Goal: Information Seeking & Learning: Learn about a topic

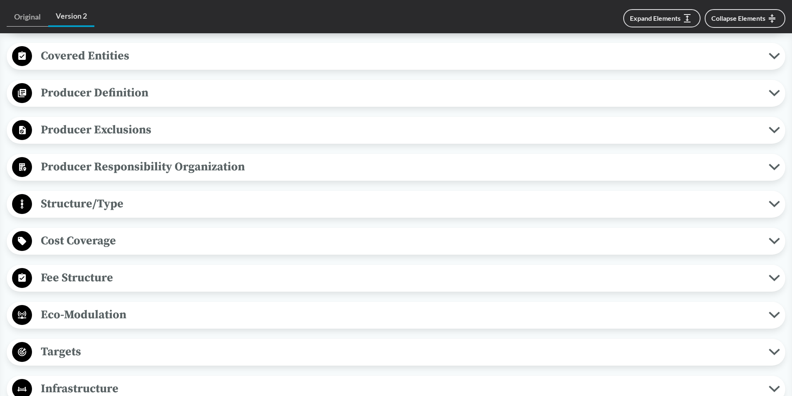
scroll to position [416, 0]
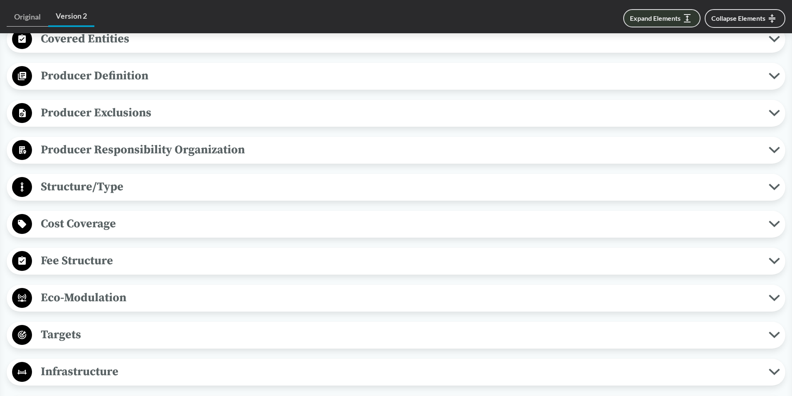
click at [668, 20] on button "Expand Elements" at bounding box center [661, 18] width 77 height 18
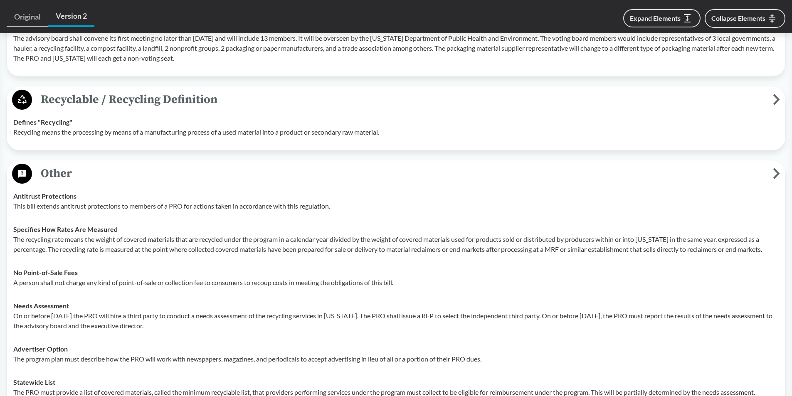
scroll to position [2735, 0]
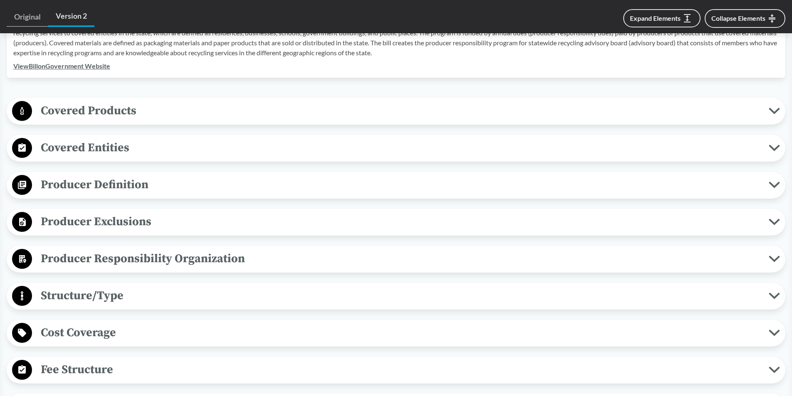
scroll to position [374, 0]
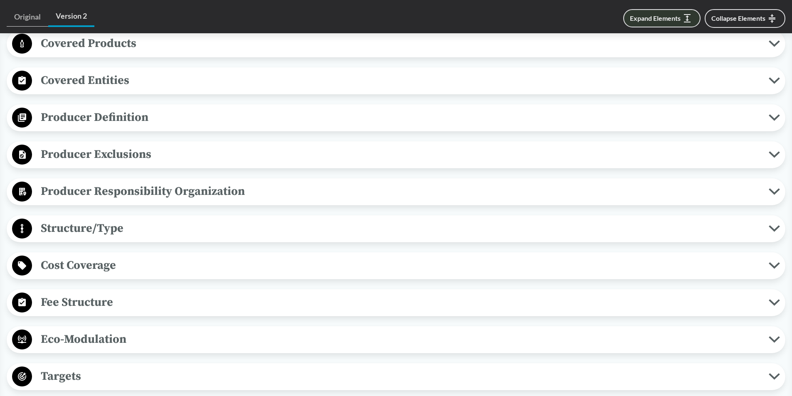
click at [667, 22] on button "Expand Elements" at bounding box center [661, 18] width 77 height 18
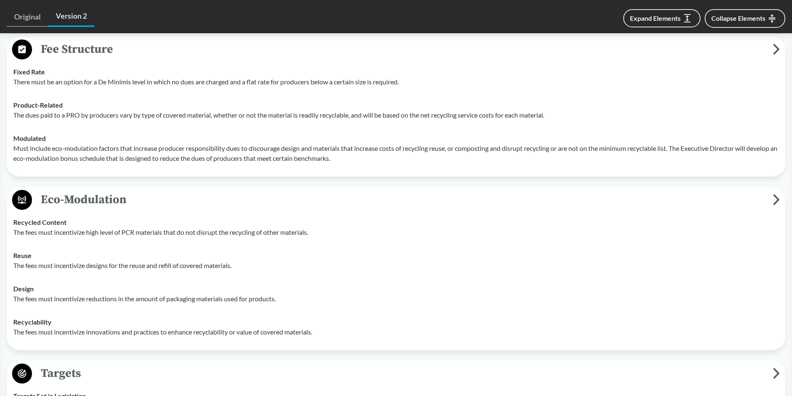
scroll to position [1438, 0]
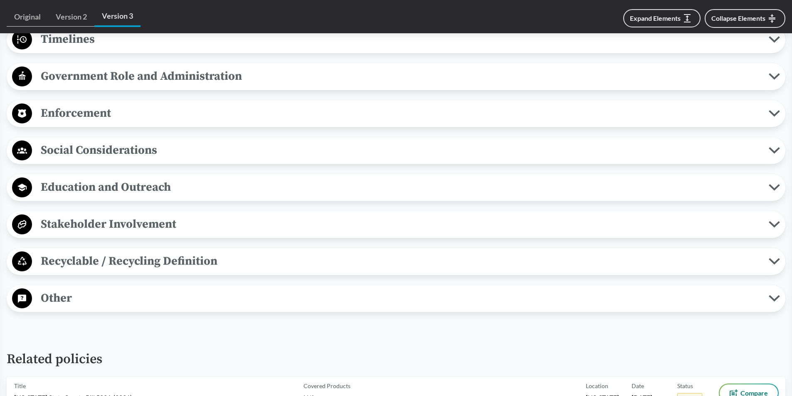
scroll to position [790, 0]
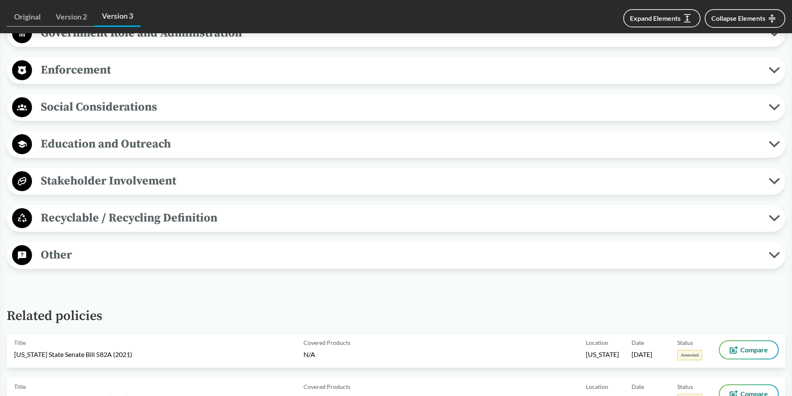
click at [113, 259] on span "Other" at bounding box center [400, 255] width 737 height 19
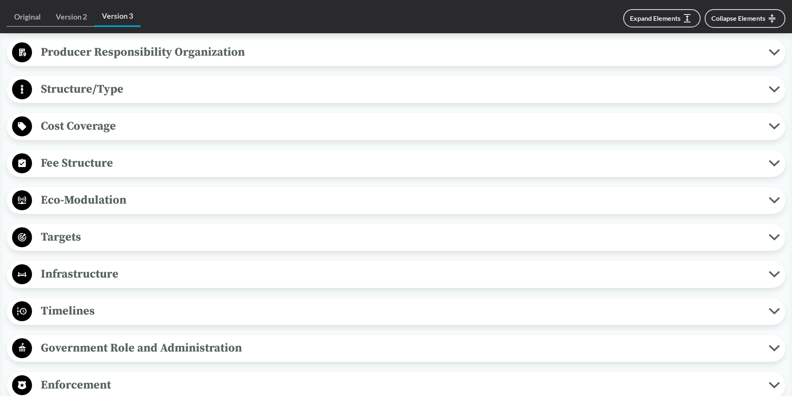
scroll to position [457, 0]
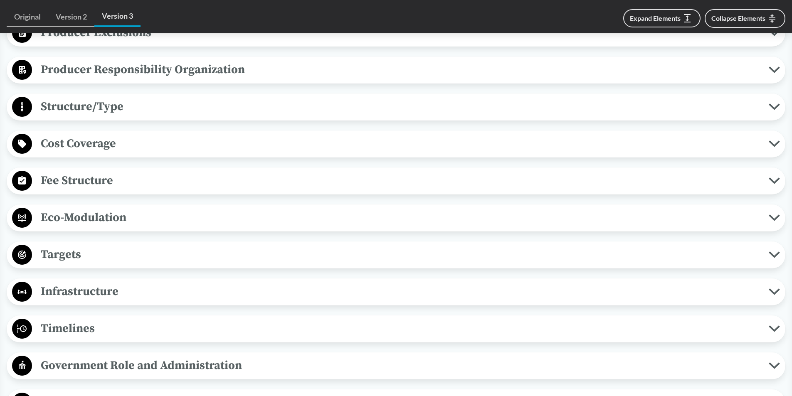
click at [83, 182] on span "Fee Structure" at bounding box center [400, 180] width 737 height 19
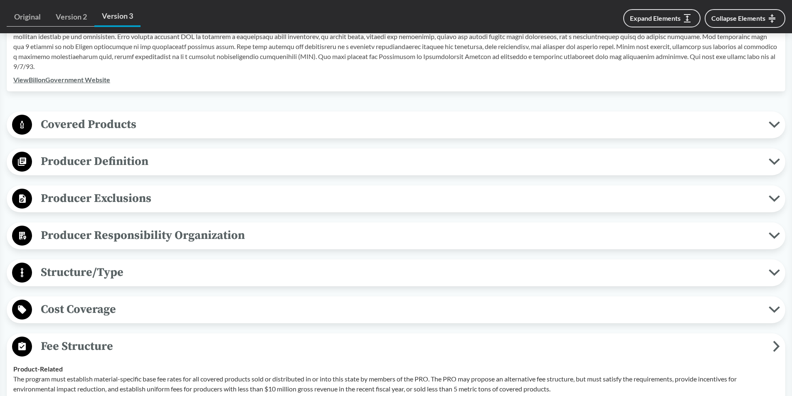
scroll to position [416, 0]
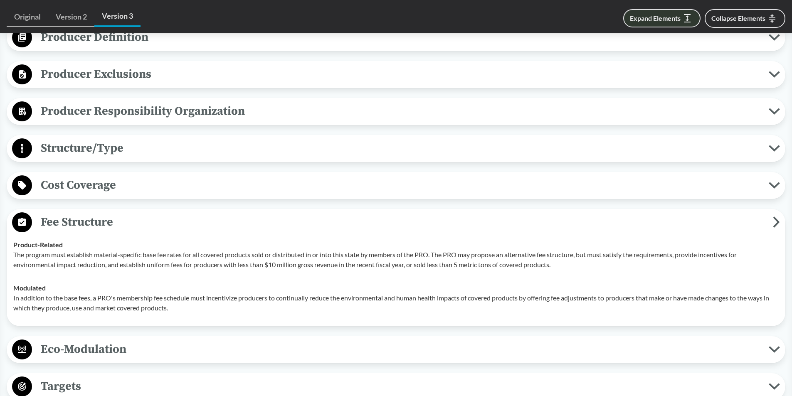
click at [670, 18] on button "Expand Elements" at bounding box center [661, 18] width 77 height 18
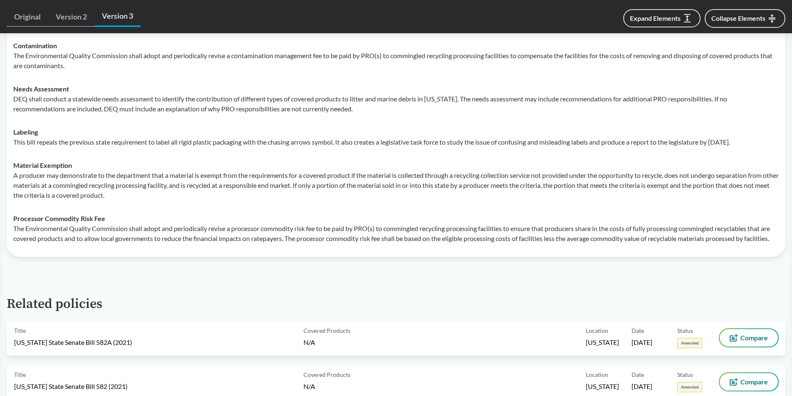
scroll to position [2782, 0]
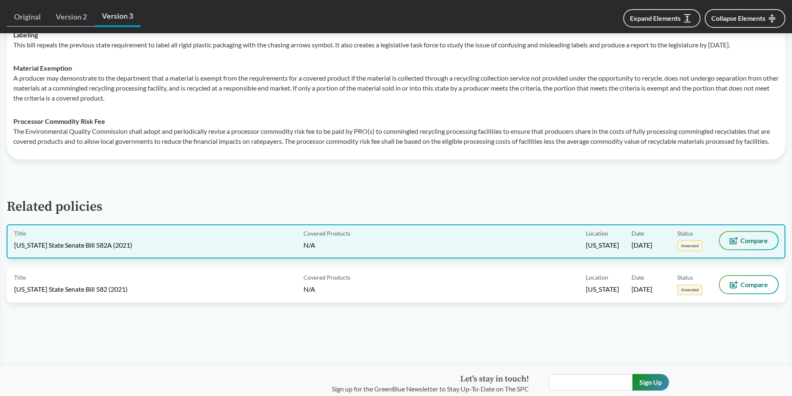
click at [740, 249] on button "Compare" at bounding box center [748, 240] width 58 height 17
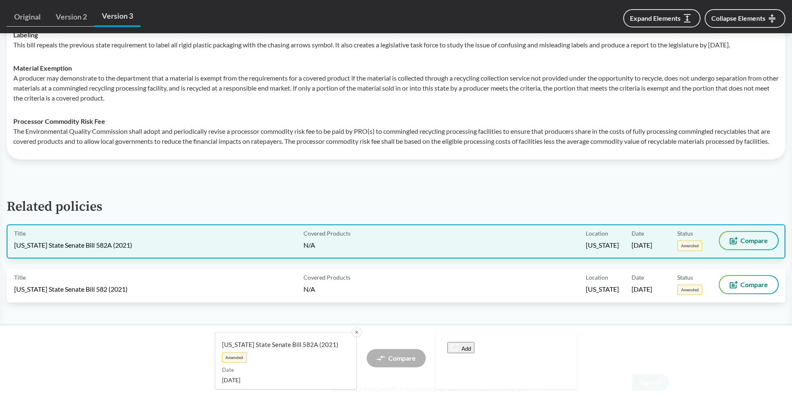
click at [740, 249] on button "Compare" at bounding box center [748, 240] width 58 height 17
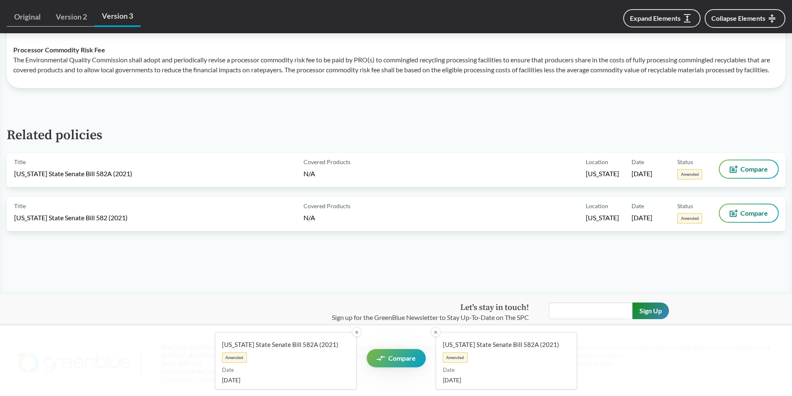
scroll to position [2934, 0]
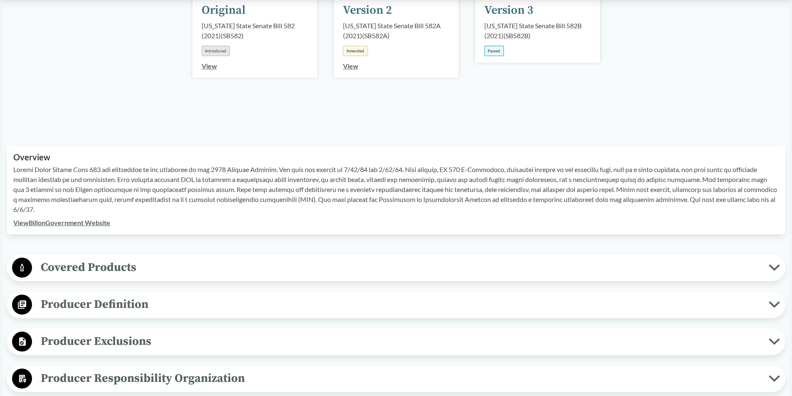
scroll to position [166, 0]
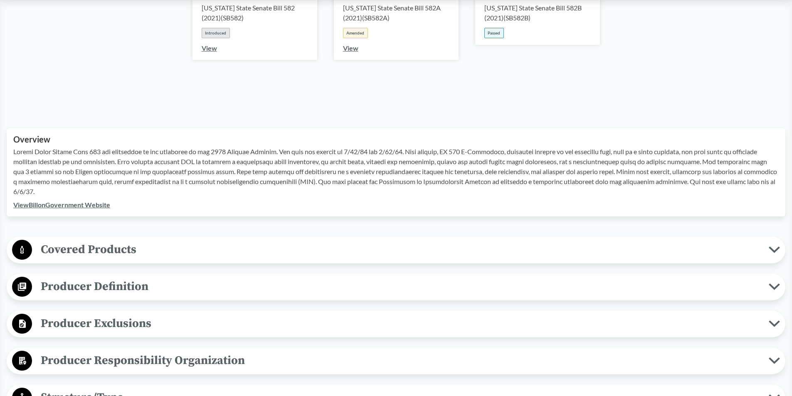
click at [192, 254] on span "Covered Products" at bounding box center [400, 249] width 737 height 19
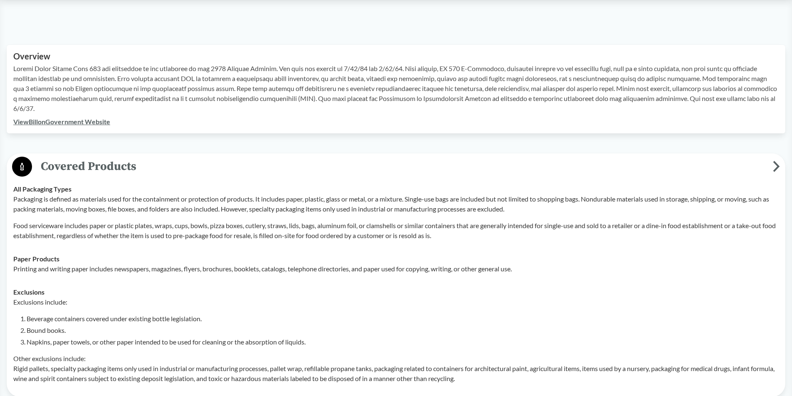
scroll to position [291, 0]
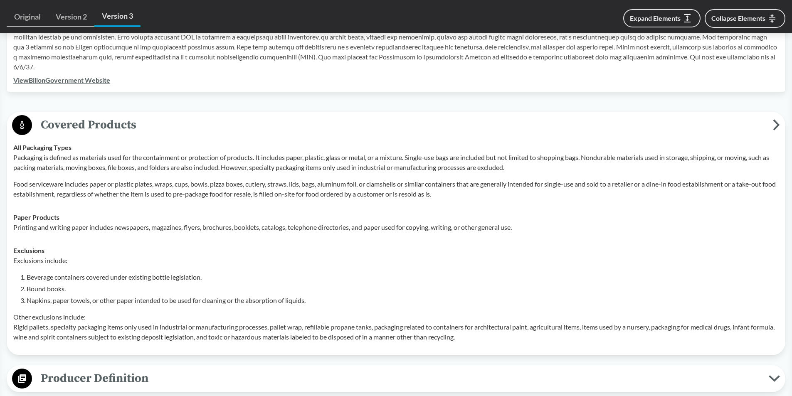
click at [771, 122] on span "Covered Products" at bounding box center [402, 125] width 741 height 19
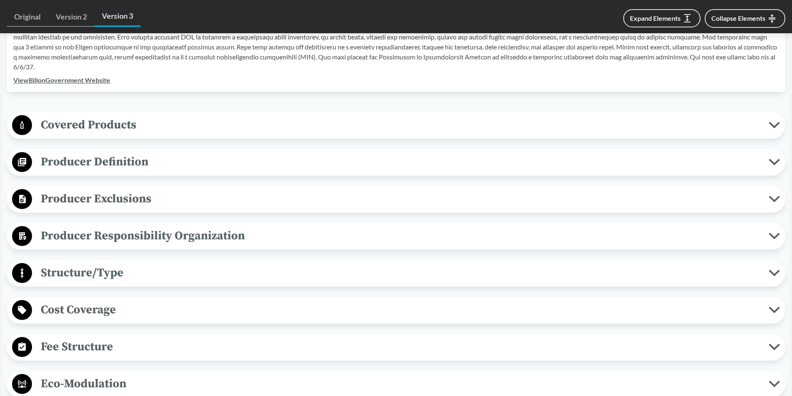
click at [109, 169] on span "Producer Definition" at bounding box center [400, 162] width 737 height 19
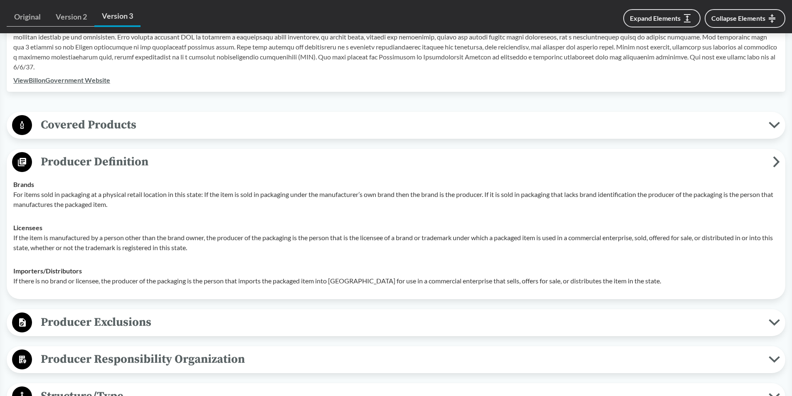
click at [111, 168] on span "Producer Definition" at bounding box center [402, 162] width 741 height 19
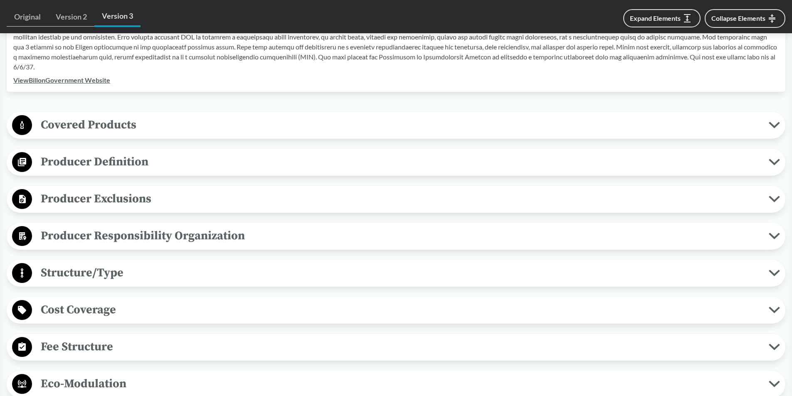
click at [91, 193] on span "Producer Exclusions" at bounding box center [400, 199] width 737 height 19
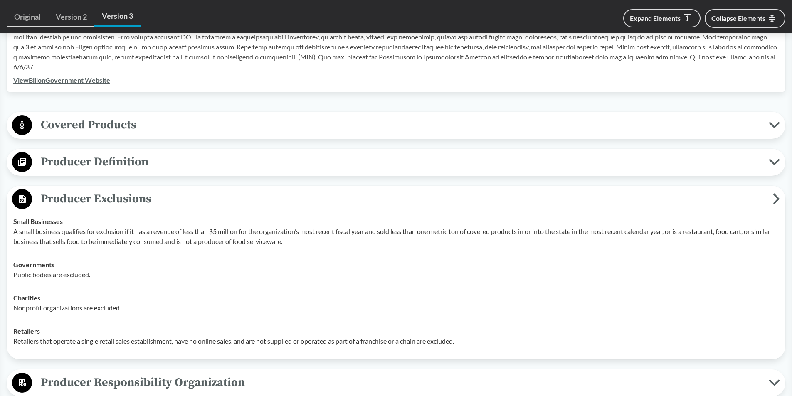
click at [119, 199] on span "Producer Exclusions" at bounding box center [402, 199] width 741 height 19
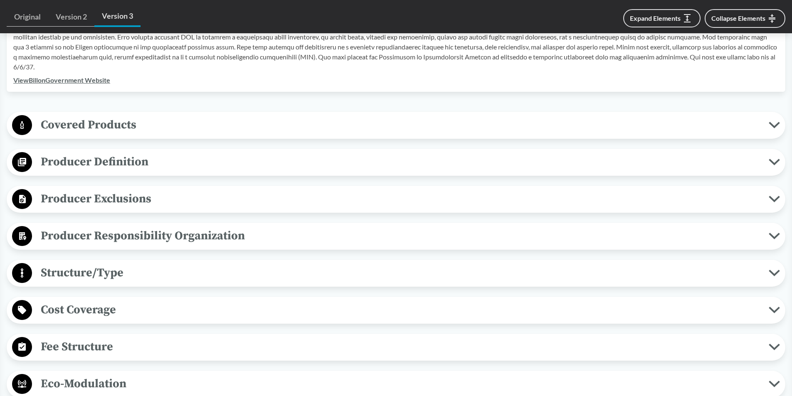
click at [114, 238] on span "Producer Responsibility Organization" at bounding box center [400, 236] width 737 height 19
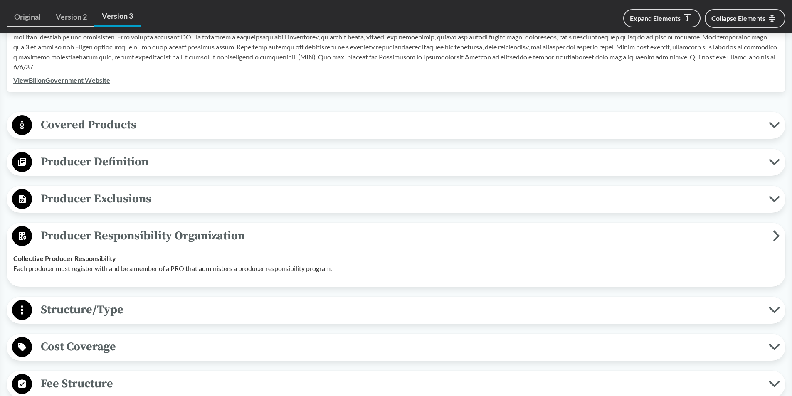
click at [114, 238] on span "Producer Responsibility Organization" at bounding box center [402, 236] width 741 height 19
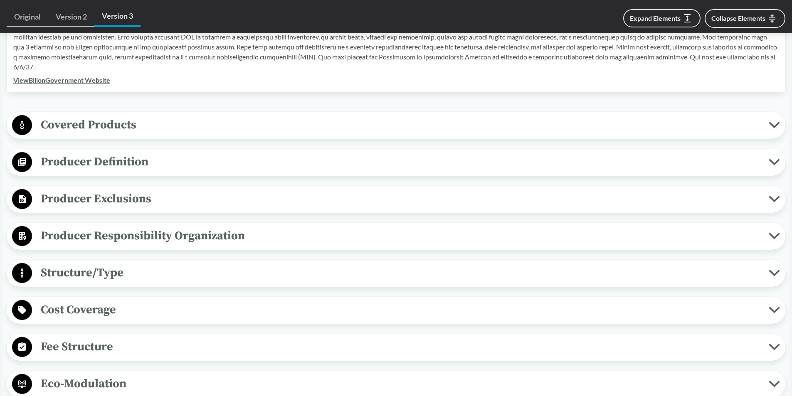
click at [83, 270] on span "Structure/Type" at bounding box center [400, 273] width 737 height 19
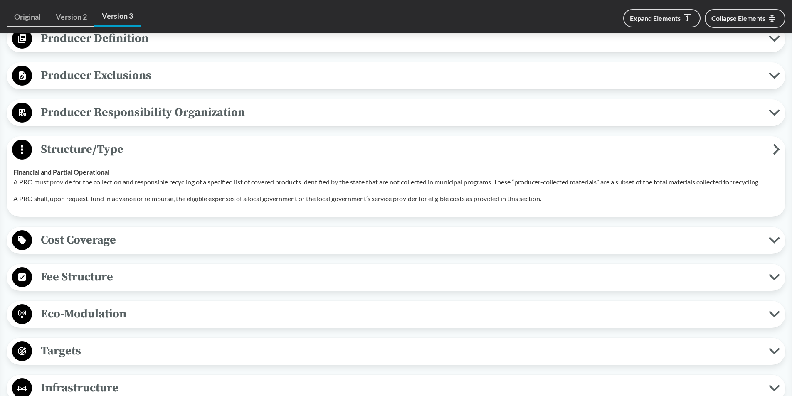
scroll to position [416, 0]
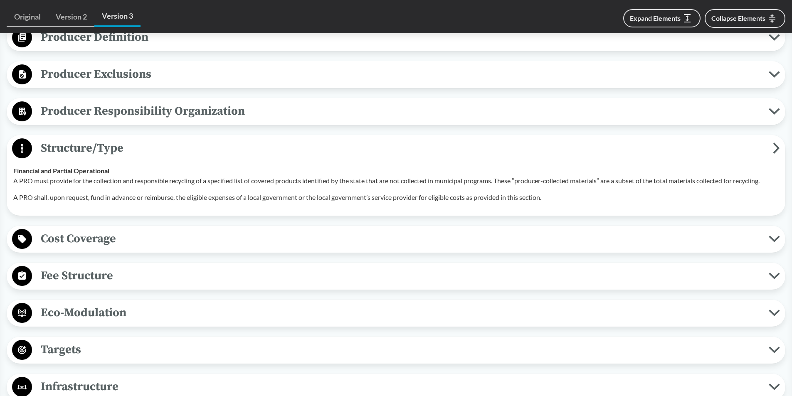
click at [80, 150] on span "Structure/Type" at bounding box center [402, 148] width 741 height 19
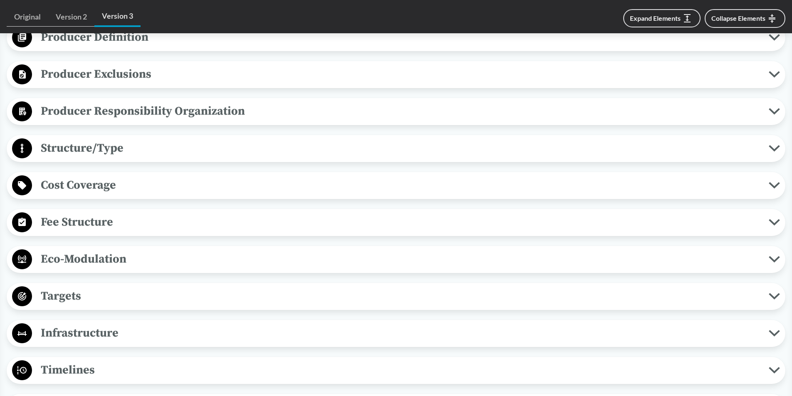
click at [68, 185] on span "Cost Coverage" at bounding box center [400, 185] width 737 height 19
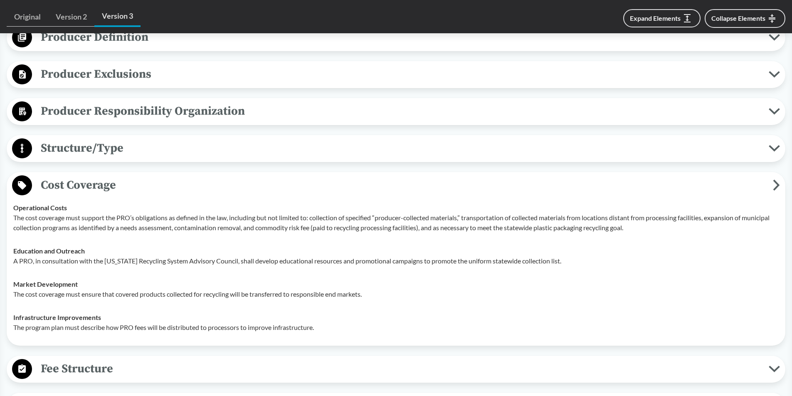
click at [58, 182] on span "Cost Coverage" at bounding box center [402, 185] width 741 height 19
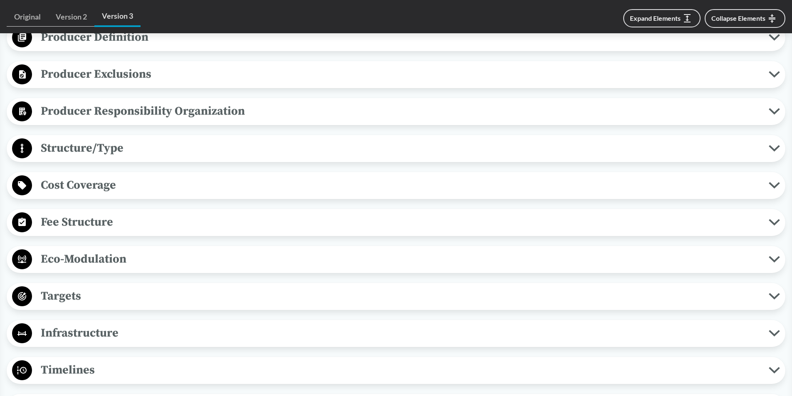
click at [70, 227] on span "Fee Structure" at bounding box center [400, 222] width 737 height 19
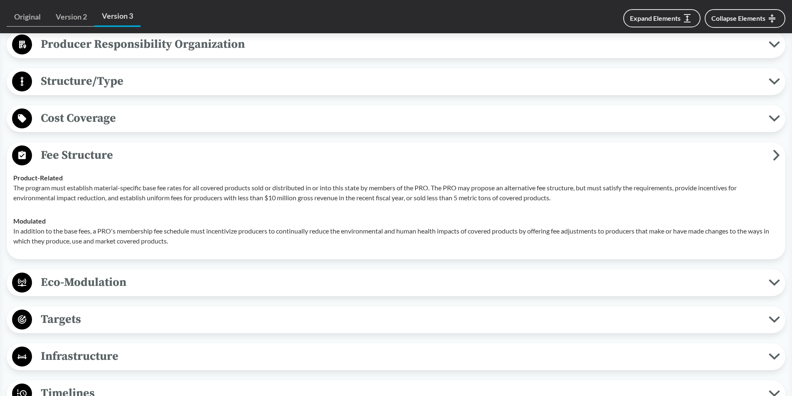
scroll to position [499, 0]
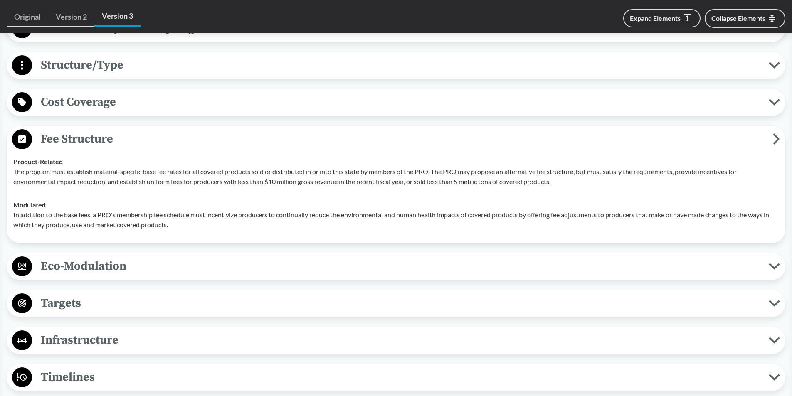
click at [79, 271] on span "Eco-Modulation" at bounding box center [400, 266] width 737 height 19
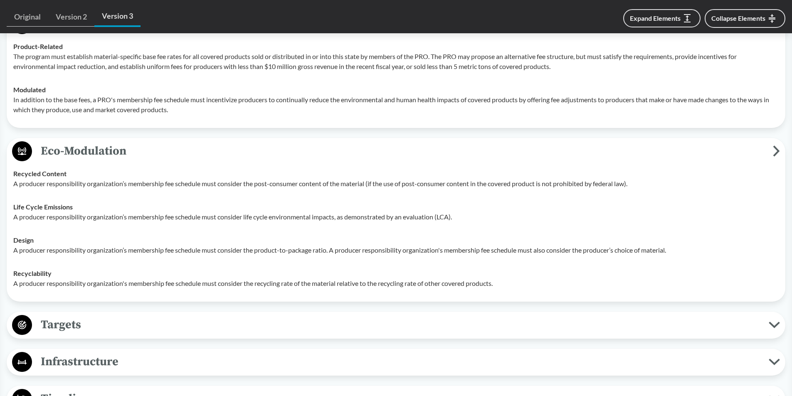
scroll to position [623, 0]
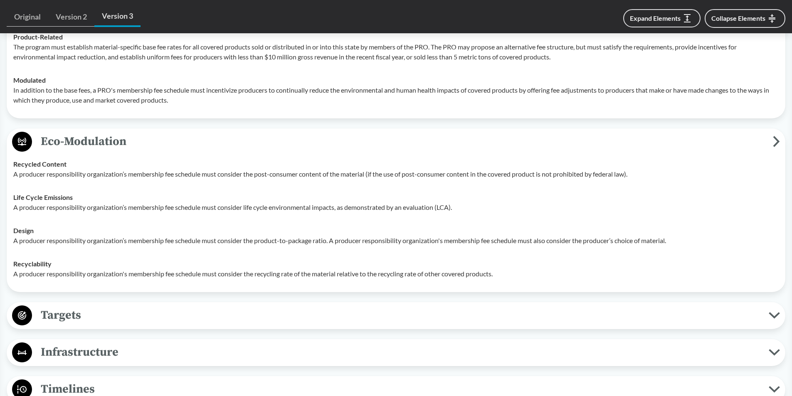
click at [76, 139] on span "Eco-Modulation" at bounding box center [402, 141] width 741 height 19
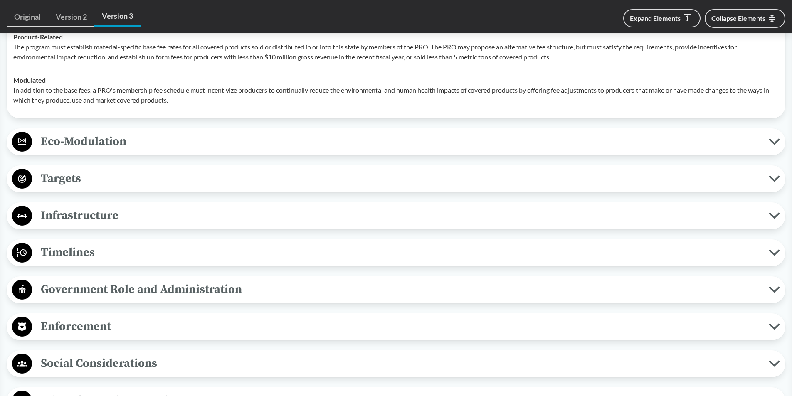
click at [58, 184] on span "Targets" at bounding box center [400, 178] width 737 height 19
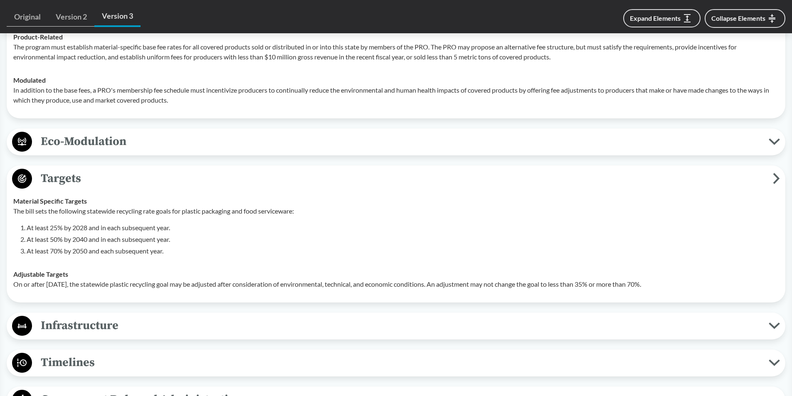
click at [57, 180] on span "Targets" at bounding box center [402, 178] width 741 height 19
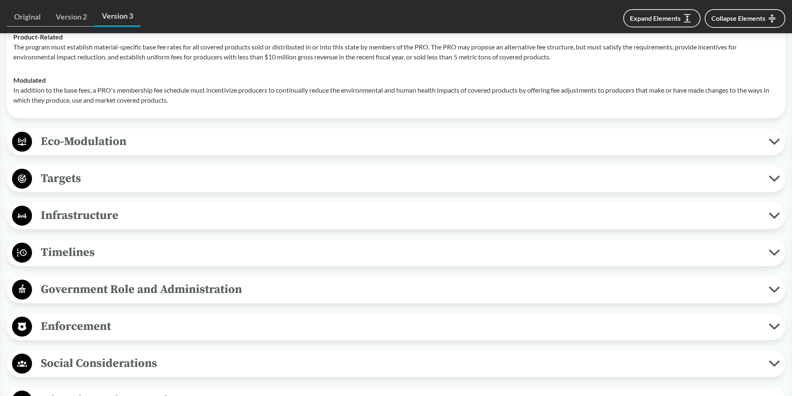
click at [62, 212] on span "Infrastructure" at bounding box center [400, 215] width 737 height 19
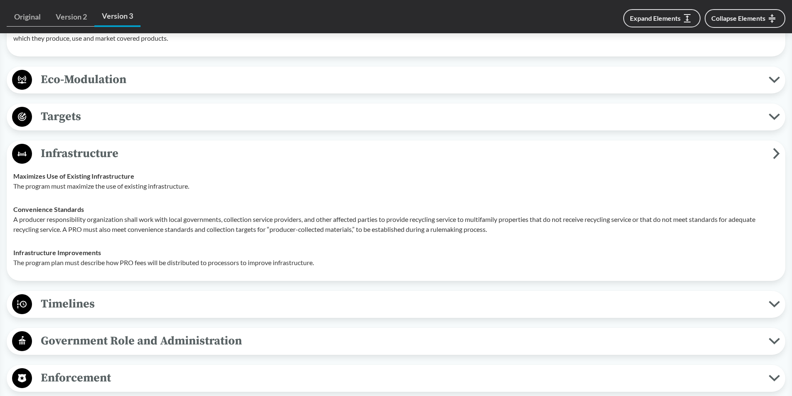
scroll to position [707, 0]
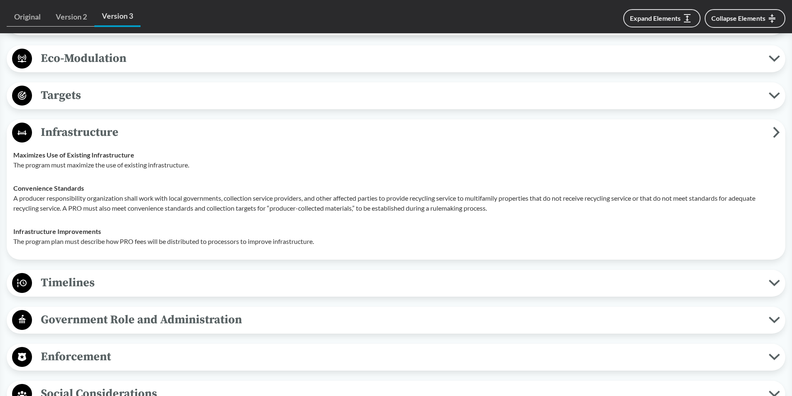
click at [67, 133] on span "Infrastructure" at bounding box center [402, 132] width 741 height 19
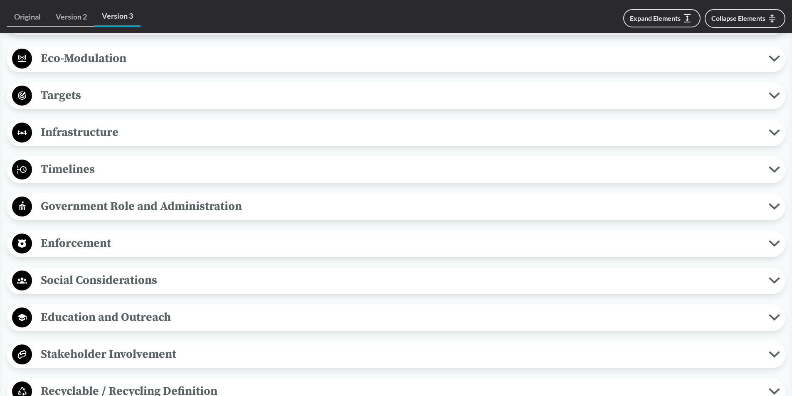
click at [63, 171] on span "Timelines" at bounding box center [400, 169] width 737 height 19
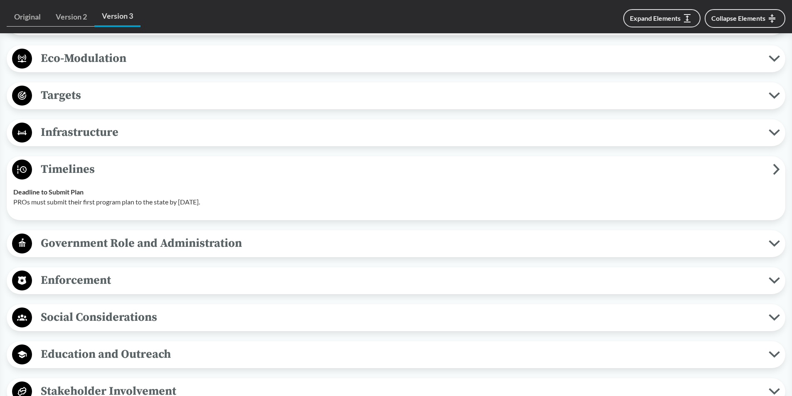
click at [64, 165] on span "Timelines" at bounding box center [402, 169] width 741 height 19
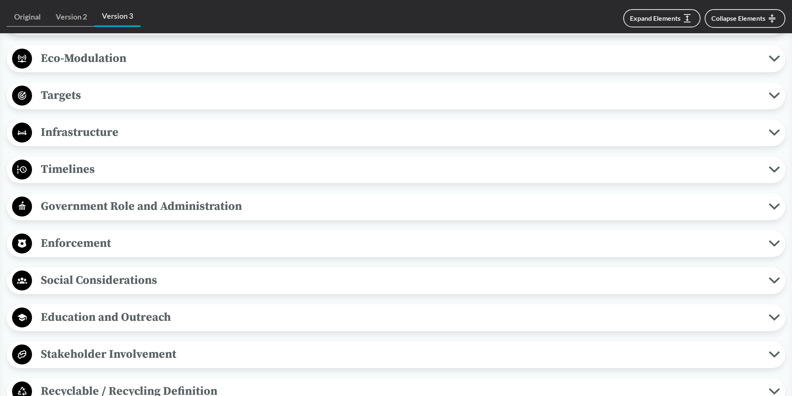
click at [84, 212] on span "Government Role and Administration" at bounding box center [400, 206] width 737 height 19
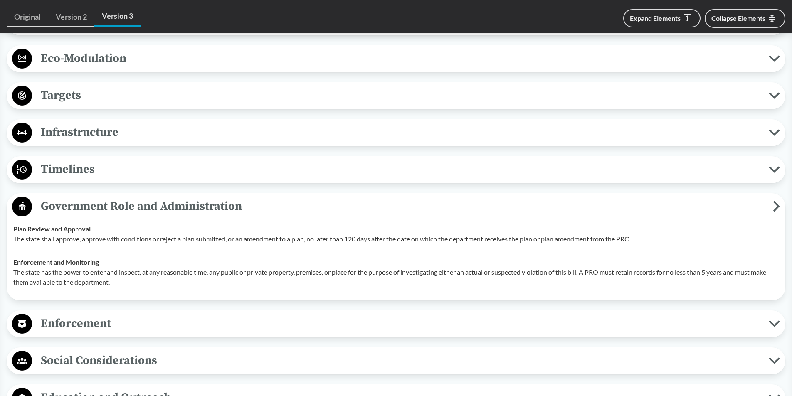
click at [84, 212] on span "Government Role and Administration" at bounding box center [402, 206] width 741 height 19
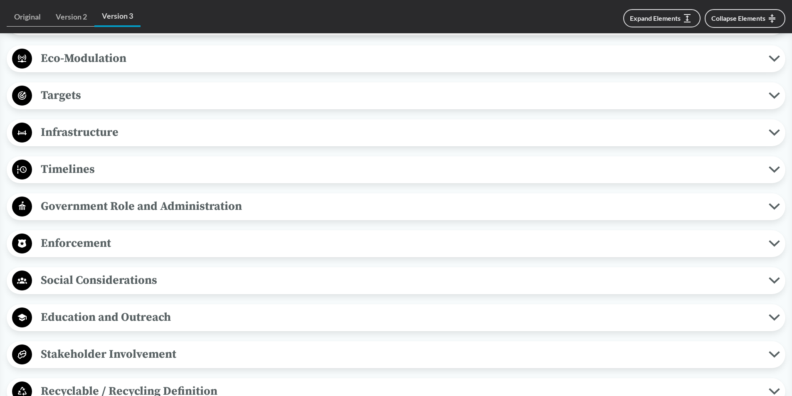
click at [68, 236] on span "Enforcement" at bounding box center [400, 243] width 737 height 19
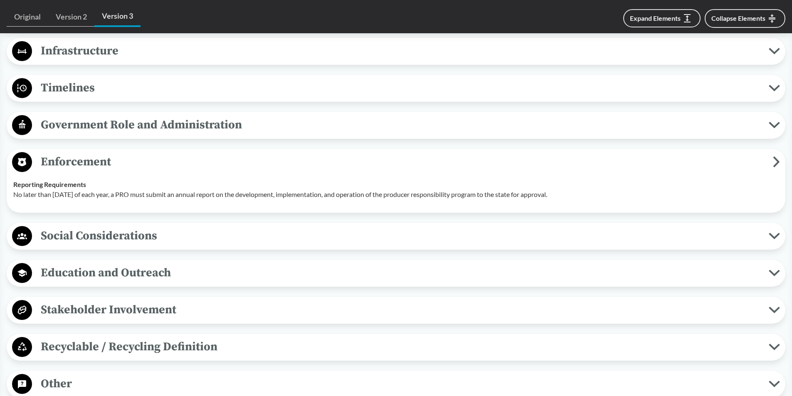
scroll to position [790, 0]
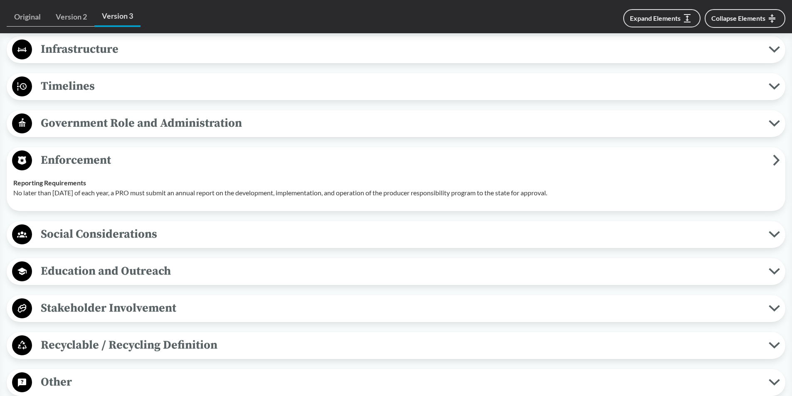
click at [74, 155] on span "Enforcement" at bounding box center [402, 160] width 741 height 19
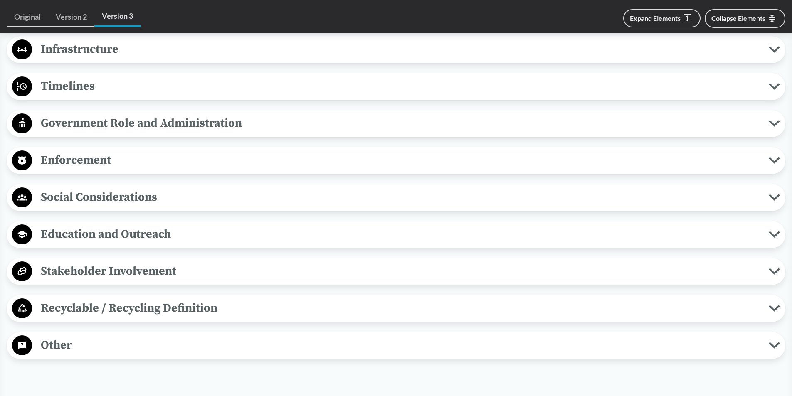
click at [85, 195] on span "Social Considerations" at bounding box center [400, 197] width 737 height 19
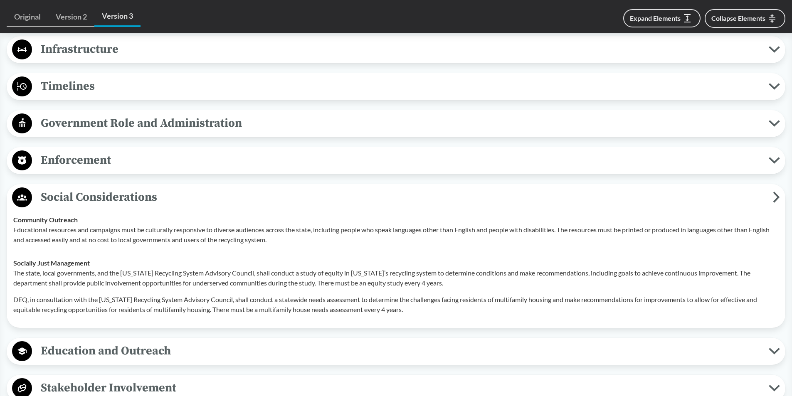
click at [55, 201] on span "Social Considerations" at bounding box center [402, 197] width 741 height 19
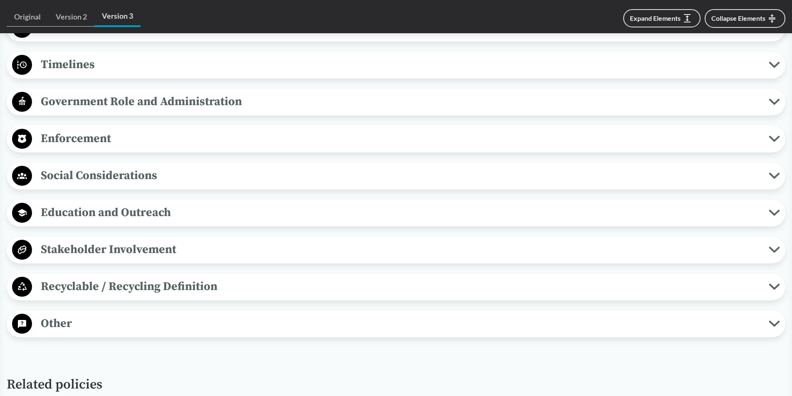
scroll to position [831, 0]
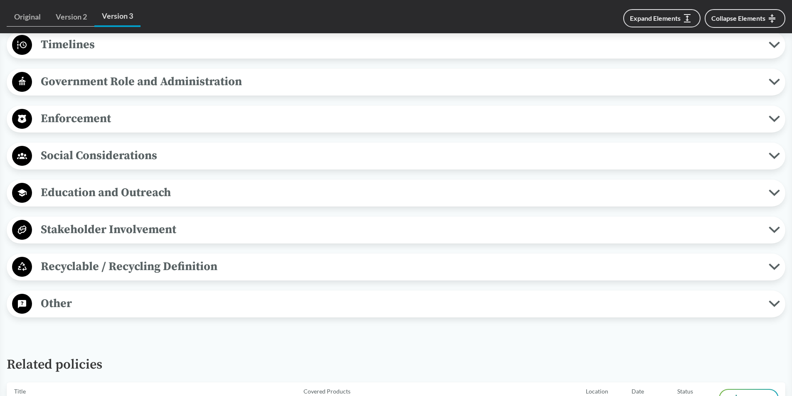
click at [67, 196] on span "Education and Outreach" at bounding box center [400, 192] width 737 height 19
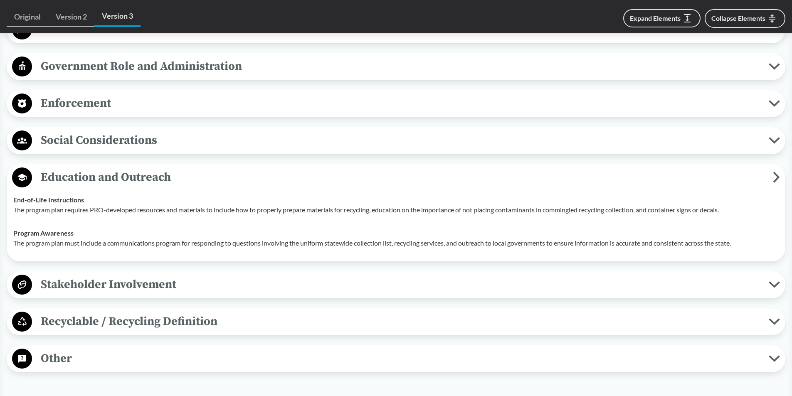
scroll to position [873, 0]
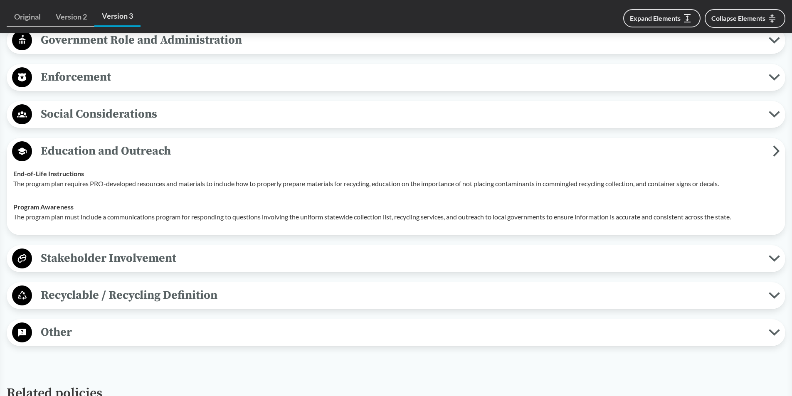
click at [89, 146] on span "Education and Outreach" at bounding box center [402, 151] width 741 height 19
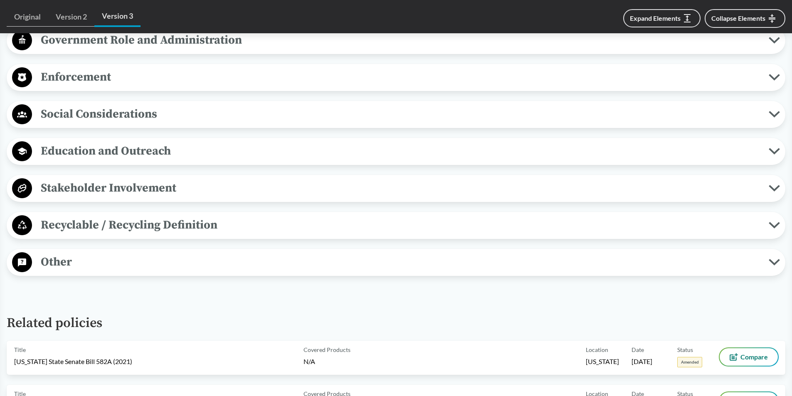
click at [84, 194] on span "Stakeholder Involvement" at bounding box center [400, 188] width 737 height 19
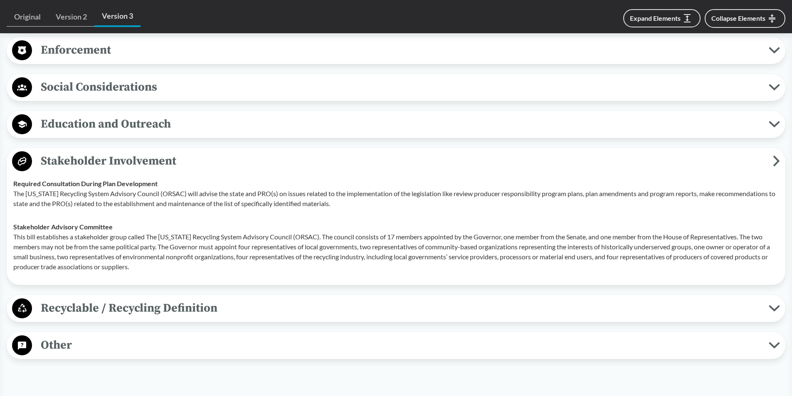
scroll to position [914, 0]
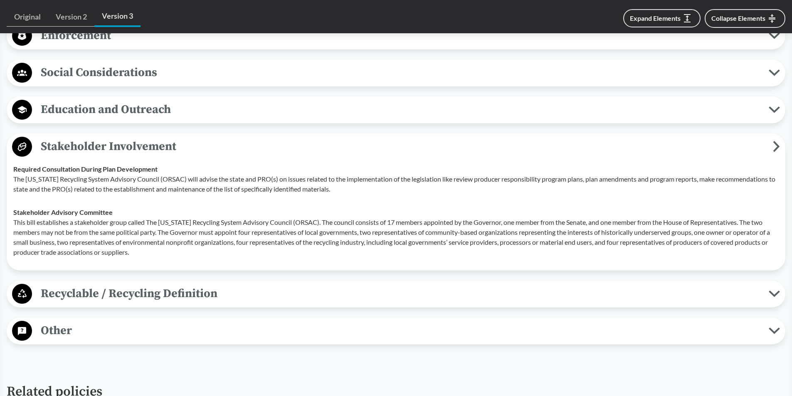
click at [134, 141] on span "Stakeholder Involvement" at bounding box center [402, 146] width 741 height 19
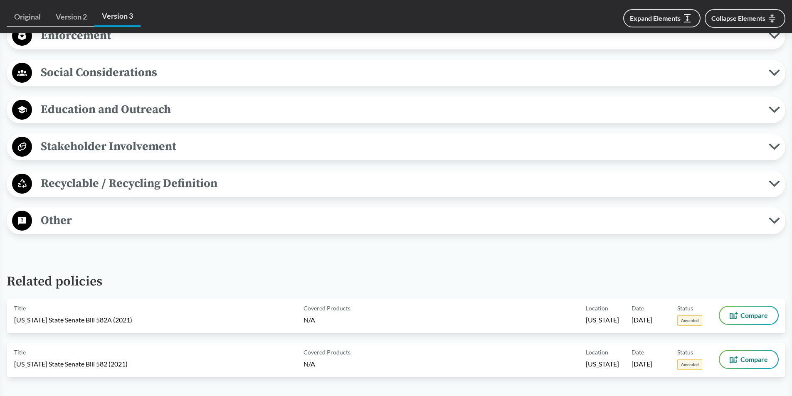
click at [116, 187] on span "Recyclable / Recycling Definition" at bounding box center [400, 183] width 737 height 19
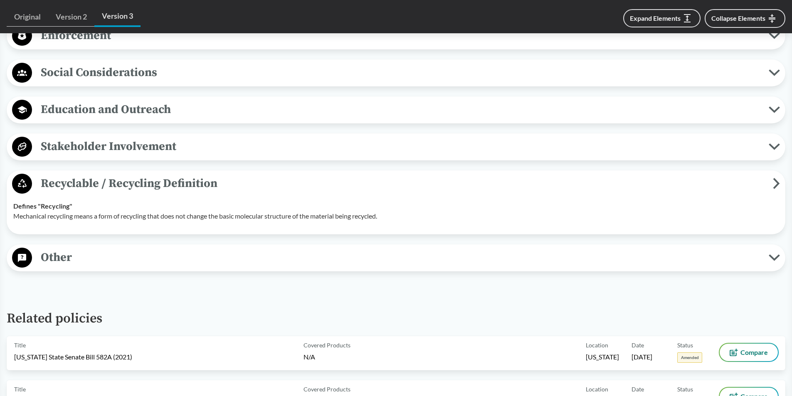
click at [60, 180] on span "Recyclable / Recycling Definition" at bounding box center [402, 183] width 741 height 19
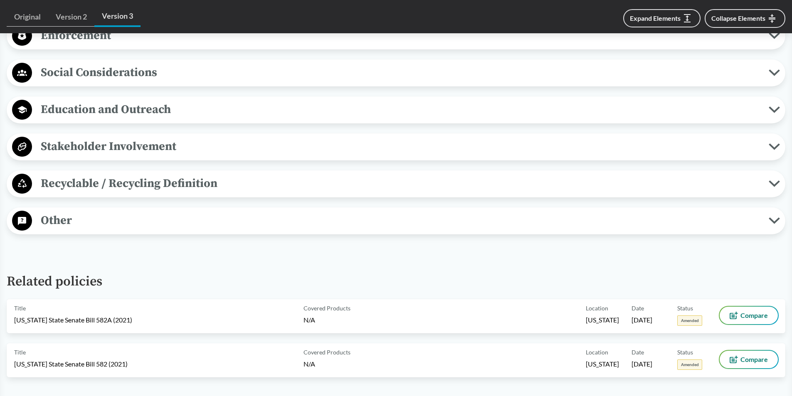
click at [50, 220] on span "Other" at bounding box center [400, 220] width 737 height 19
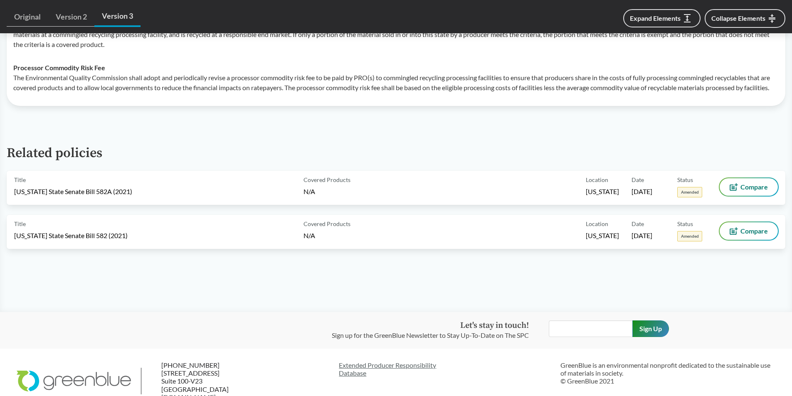
scroll to position [1289, 0]
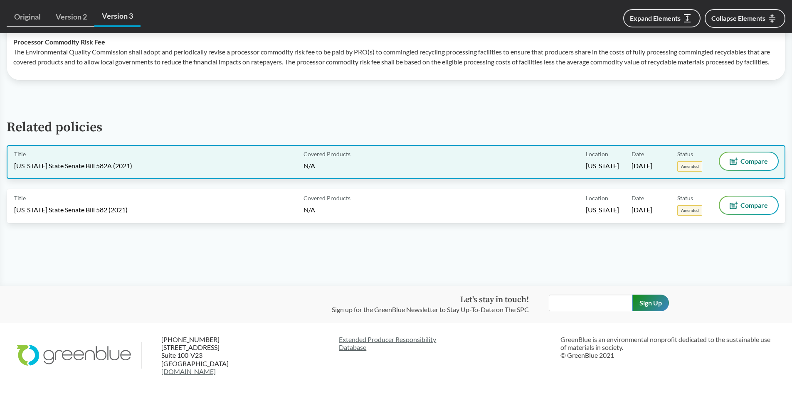
click at [488, 179] on div "Title [US_STATE] State Senate Bill 582A (2021) Covered Products N/A Location [U…" at bounding box center [396, 162] width 779 height 34
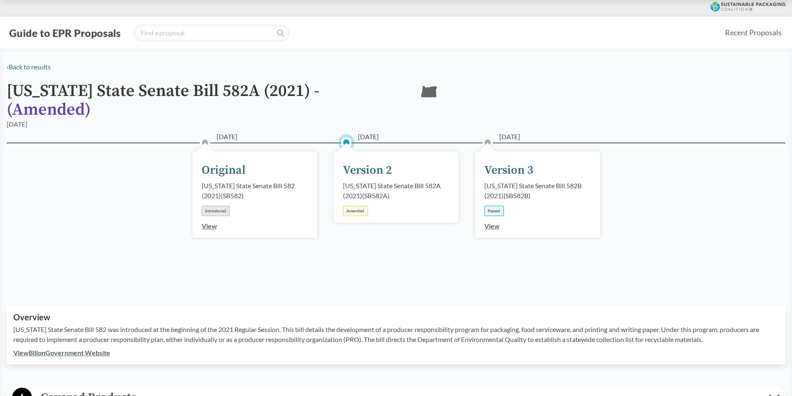
scroll to position [42, 0]
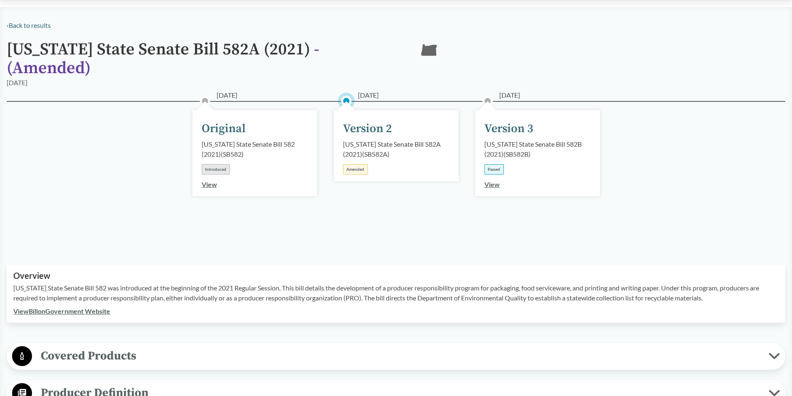
click at [524, 155] on div "[DATE] Version 3 [US_STATE] State Senate Bill 582B (2021) ( SB582B ) Passed View" at bounding box center [537, 153] width 125 height 86
click at [485, 180] on div "View" at bounding box center [491, 185] width 15 height 10
click at [493, 180] on link "View" at bounding box center [491, 184] width 15 height 8
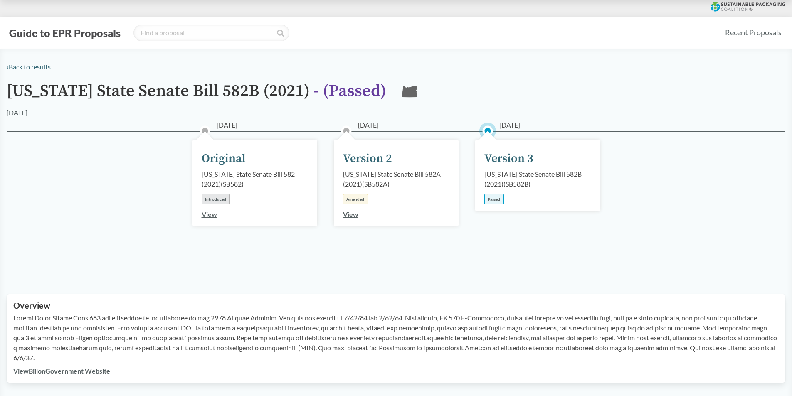
click at [349, 215] on link "View" at bounding box center [350, 214] width 15 height 8
